Goal: Task Accomplishment & Management: Manage account settings

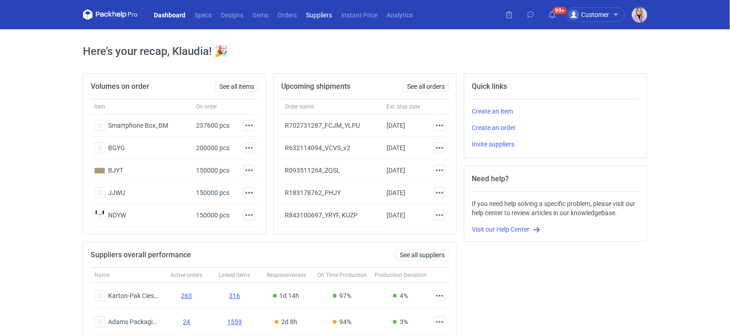
click at [316, 18] on link "Suppliers" at bounding box center [318, 14] width 35 height 11
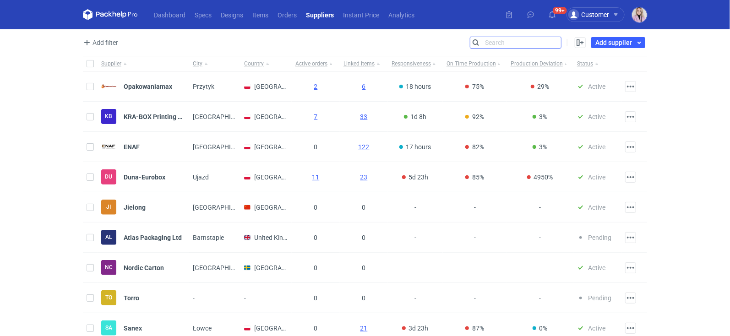
click at [560, 42] on input "Search" at bounding box center [515, 42] width 91 height 11
type input "[PERSON_NAME]"
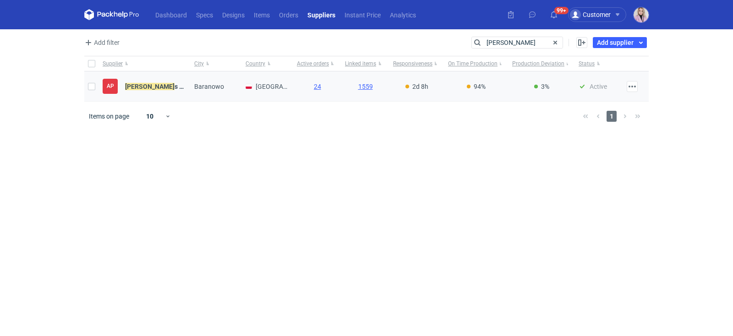
click at [154, 91] on div "AP [PERSON_NAME] s Packaging" at bounding box center [145, 86] width 84 height 15
click at [158, 85] on strong "[PERSON_NAME] s Packaging" at bounding box center [167, 86] width 85 height 7
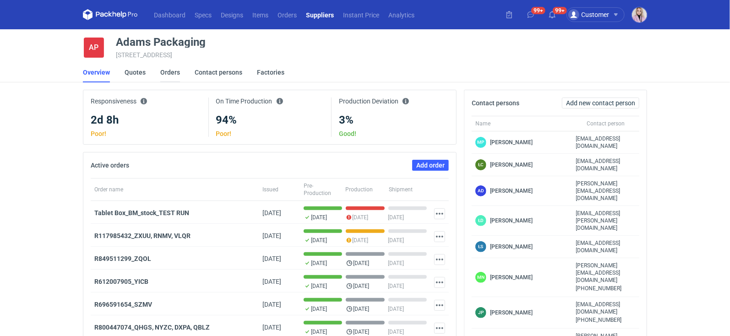
click at [171, 75] on link "Orders" at bounding box center [170, 72] width 20 height 20
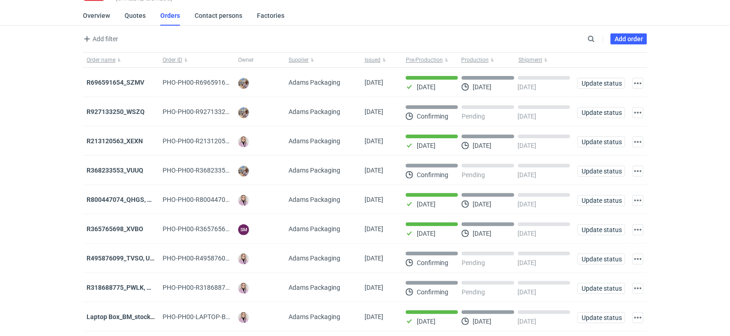
scroll to position [110, 0]
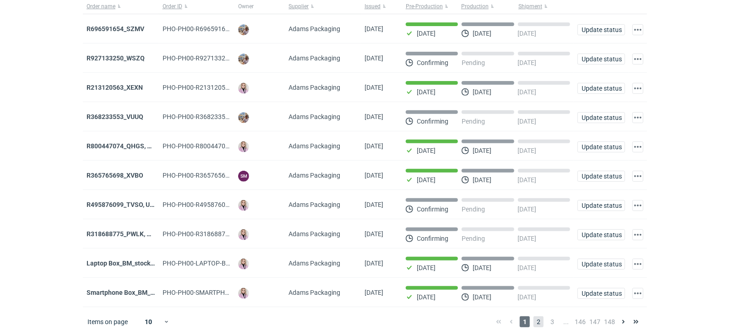
click at [540, 322] on span "2" at bounding box center [539, 321] width 10 height 11
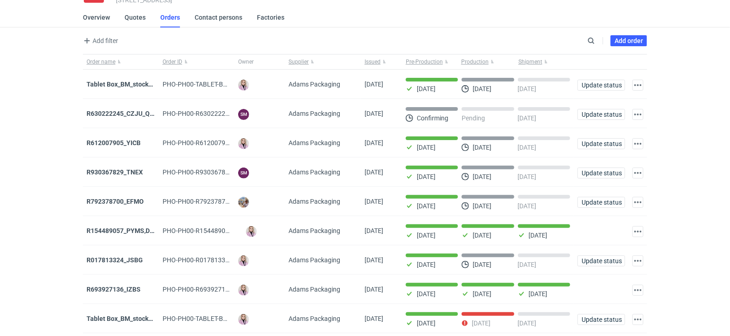
scroll to position [110, 0]
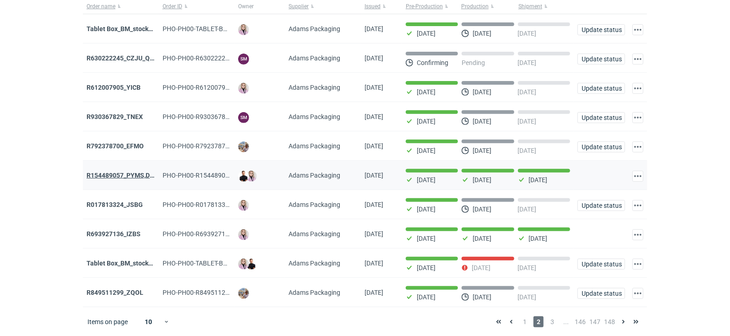
click at [147, 172] on strong "R154489057_PYMS,DEPJ,PVJP" at bounding box center [133, 175] width 92 height 7
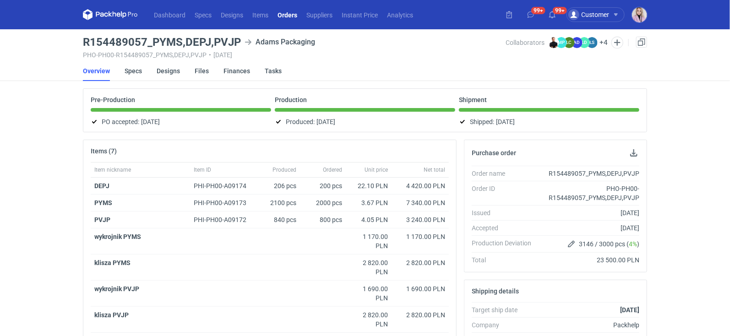
click at [220, 40] on h3 "R154489057_PYMS,DEPJ,PVJP" at bounding box center [162, 42] width 158 height 11
copy h3 "PVJP"
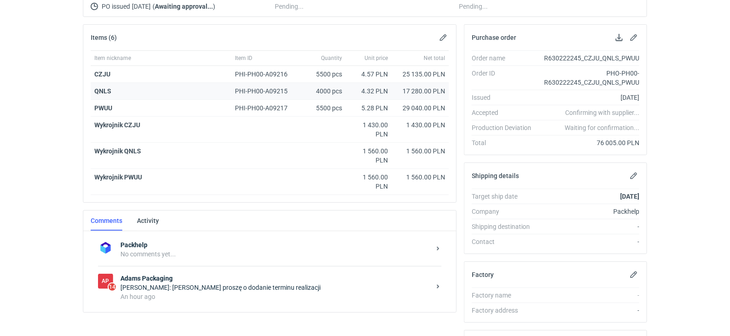
scroll to position [129, 0]
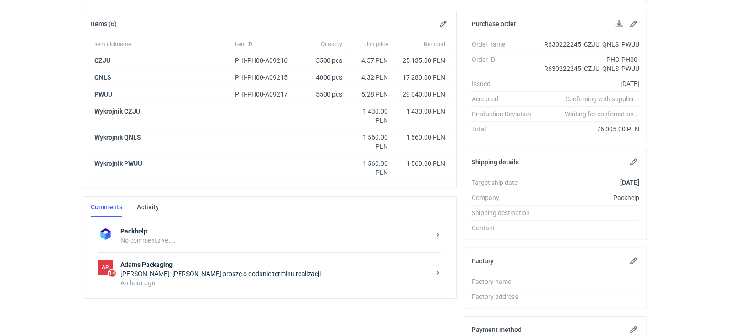
click at [222, 274] on div "[PERSON_NAME]: [PERSON_NAME] proszę o dodanie terminu realizacji" at bounding box center [275, 273] width 310 height 9
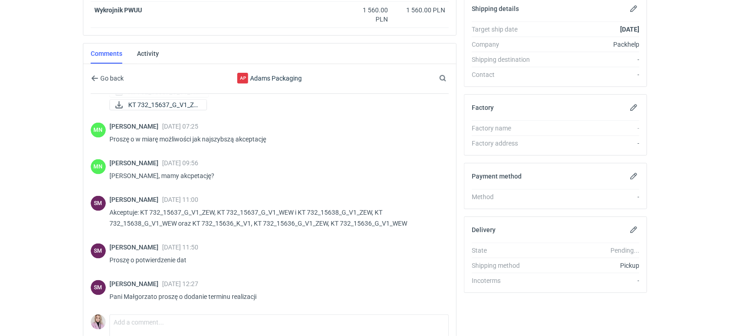
scroll to position [285, 0]
